Goal: Task Accomplishment & Management: Use online tool/utility

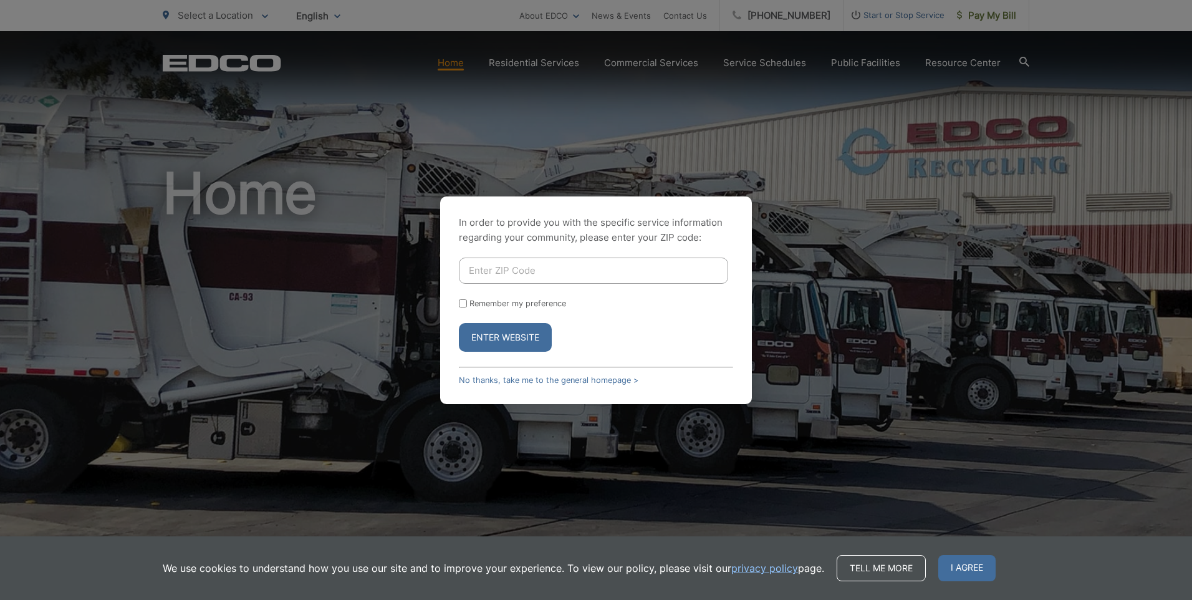
click at [521, 265] on input "Enter ZIP Code" at bounding box center [593, 270] width 269 height 26
type input "92007"
click at [460, 302] on input "Remember my preference" at bounding box center [463, 303] width 8 height 8
checkbox input "true"
click at [516, 344] on button "Enter Website" at bounding box center [505, 337] width 93 height 29
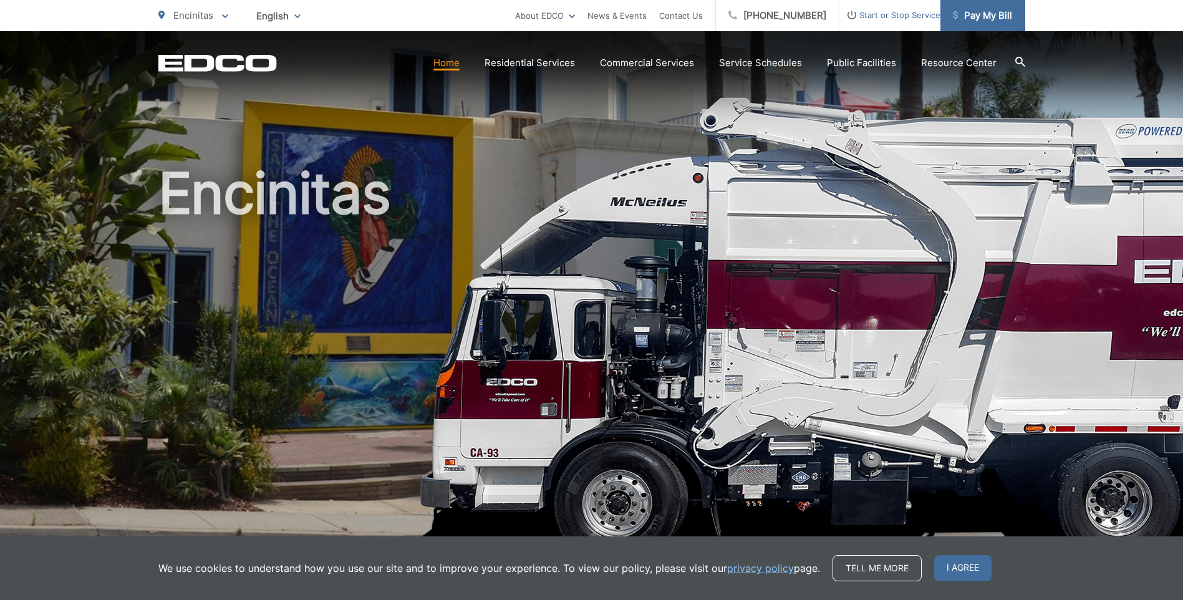
click at [962, 19] on span "Pay My Bill" at bounding box center [982, 15] width 59 height 15
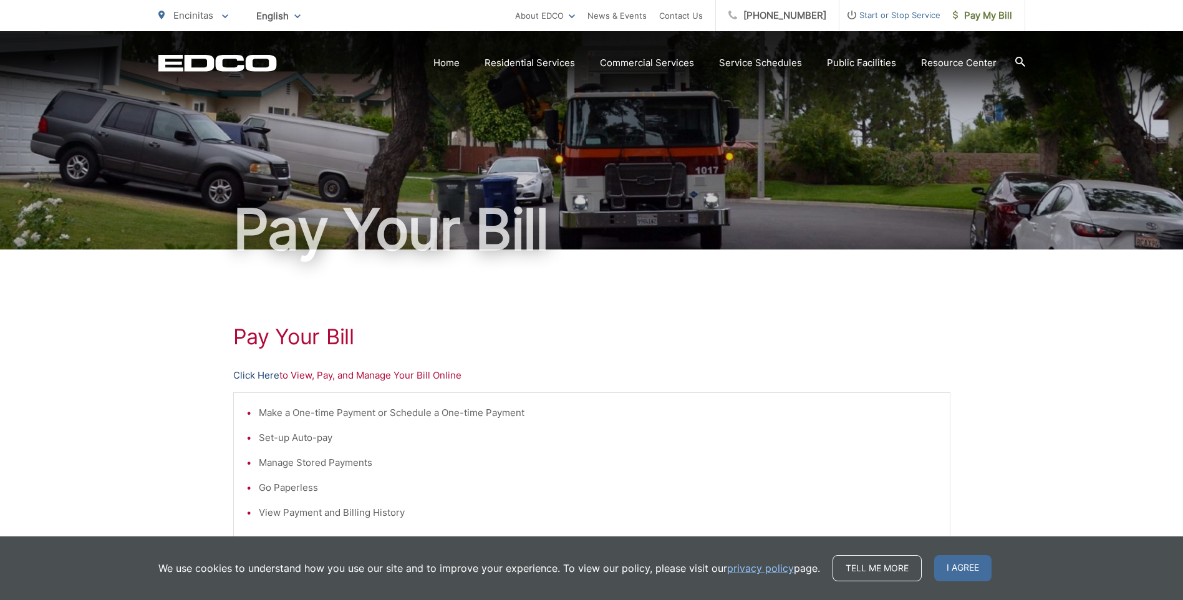
click at [264, 376] on link "Click Here" at bounding box center [256, 375] width 46 height 15
